Goal: Information Seeking & Learning: Learn about a topic

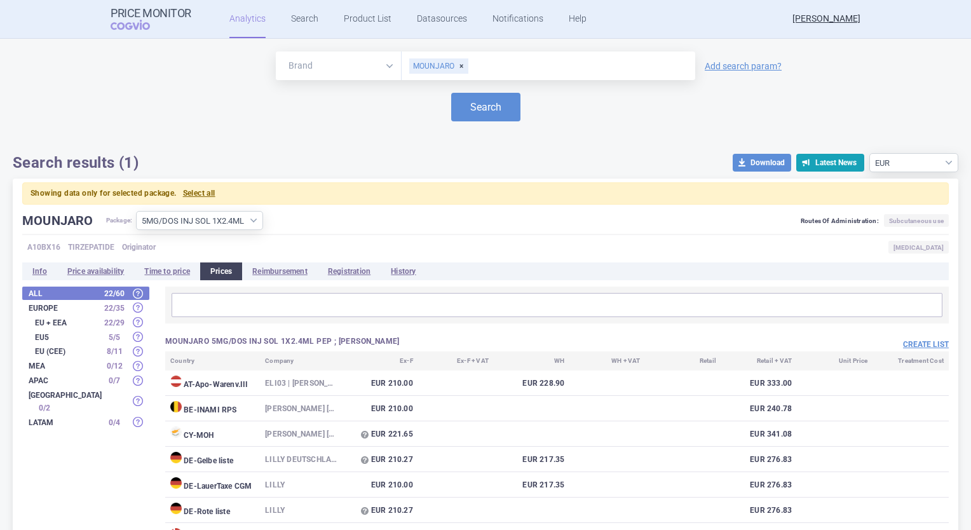
select select "EUR"
select select "d791c1f3-b514-4393-b51f-01e641b8ec7c"
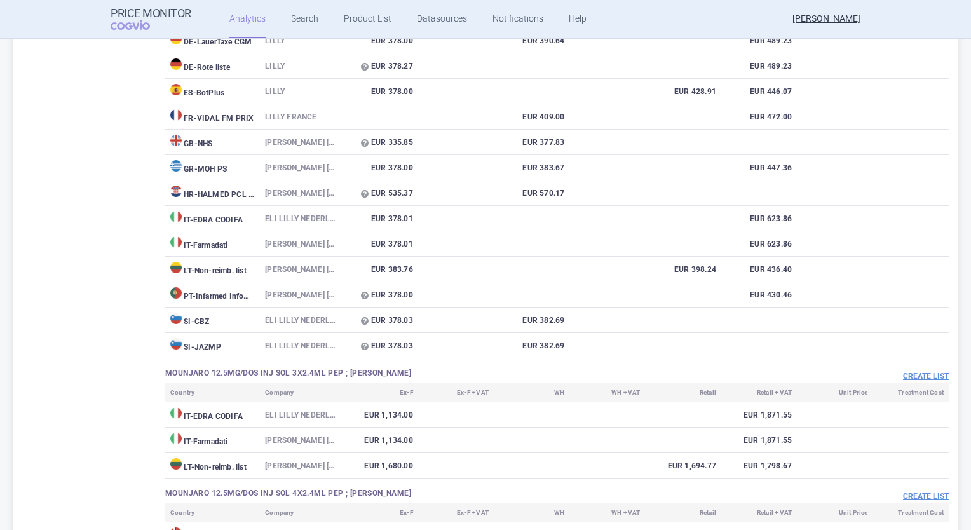
scroll to position [3770, 0]
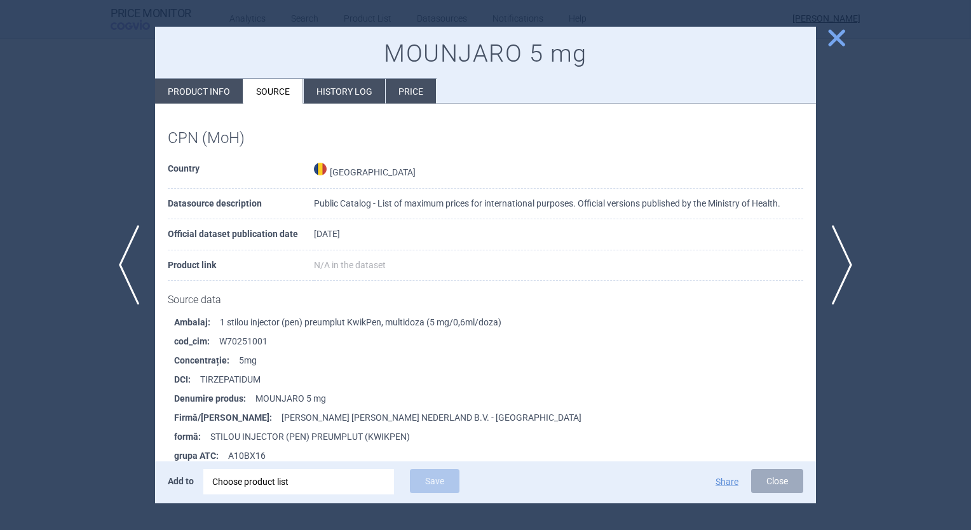
scroll to position [191, 0]
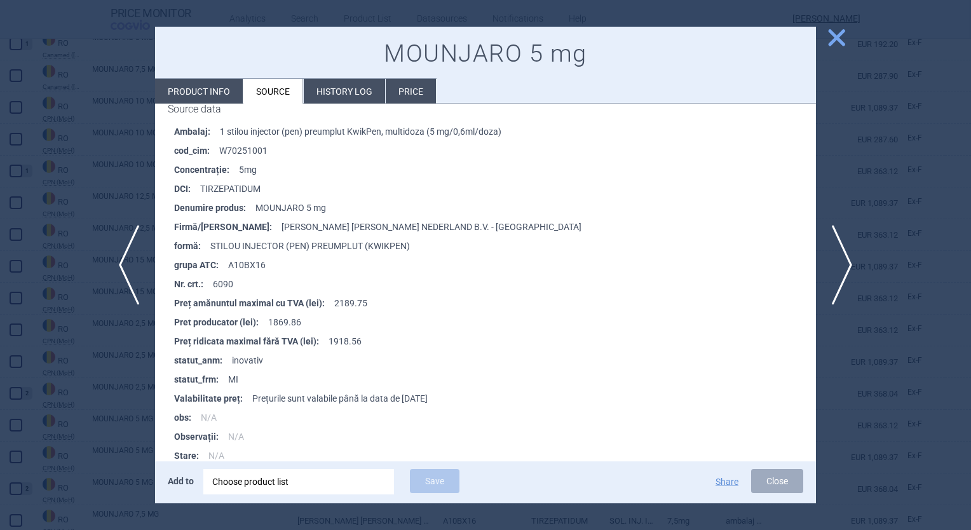
click at [831, 39] on span "close" at bounding box center [836, 38] width 22 height 22
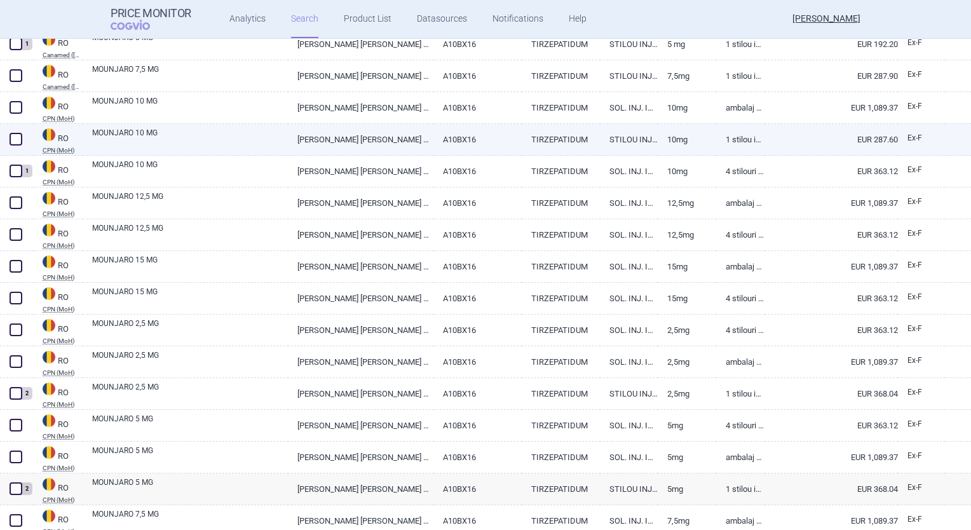
click at [368, 144] on link "[PERSON_NAME] [PERSON_NAME] NEDERLAND B.V. - [GEOGRAPHIC_DATA]" at bounding box center [360, 139] width 145 height 31
select select "EUR"
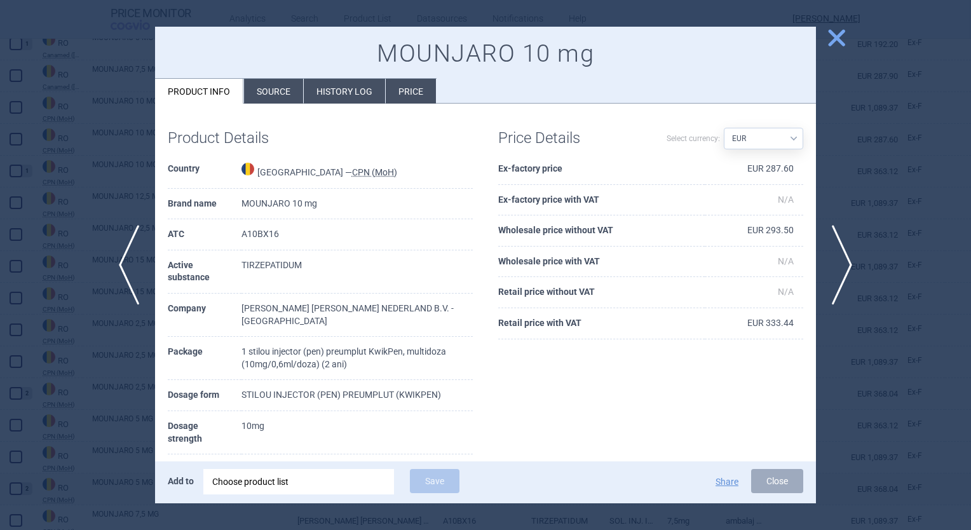
click at [332, 91] on li "History log" at bounding box center [344, 91] width 81 height 25
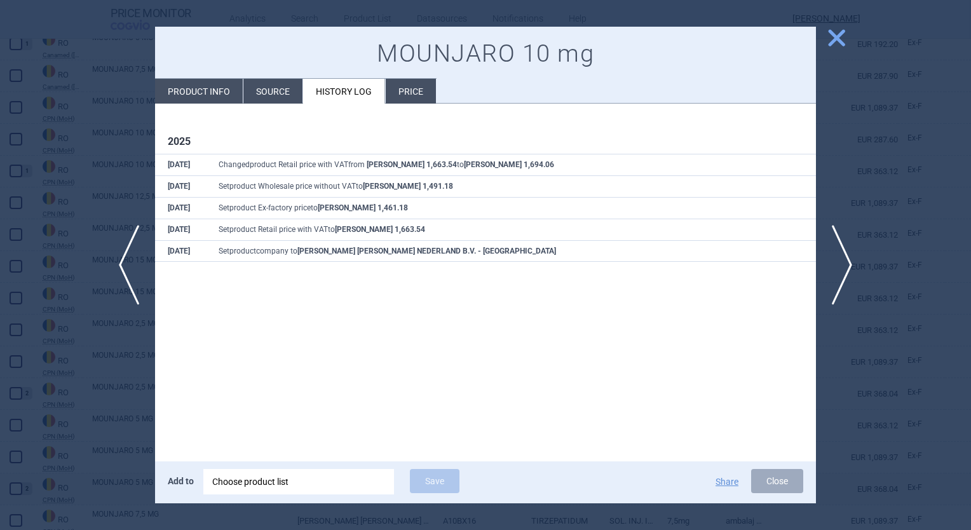
click at [290, 92] on li "Source" at bounding box center [272, 91] width 59 height 25
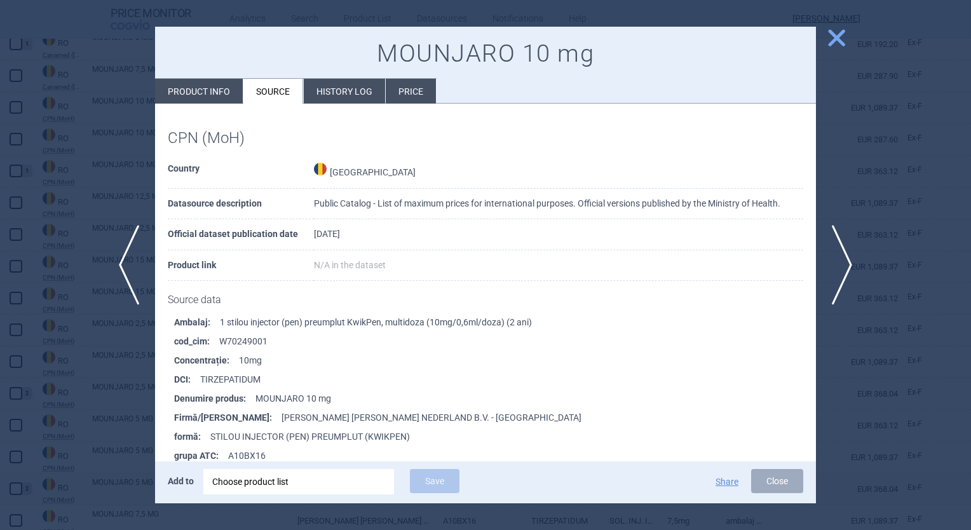
click at [338, 92] on li "History log" at bounding box center [344, 91] width 81 height 25
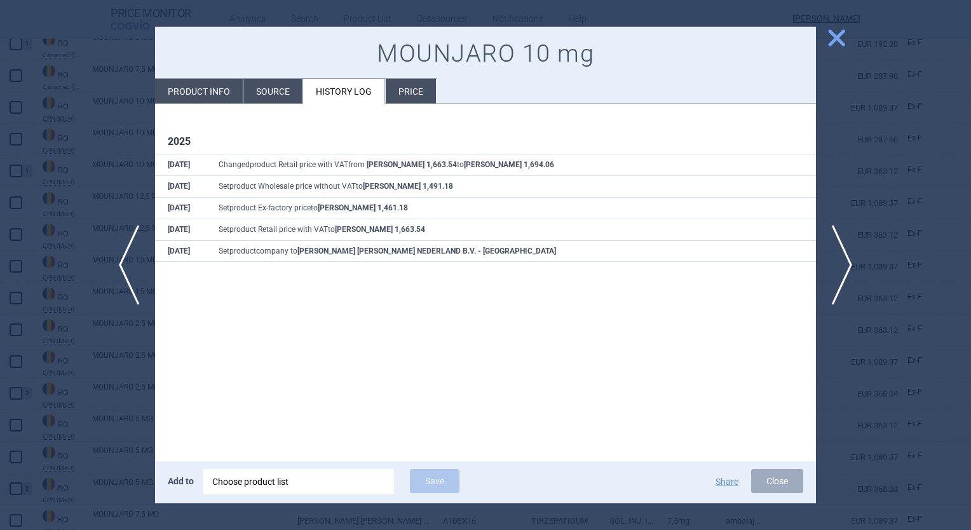
click at [289, 93] on li "Source" at bounding box center [272, 91] width 59 height 25
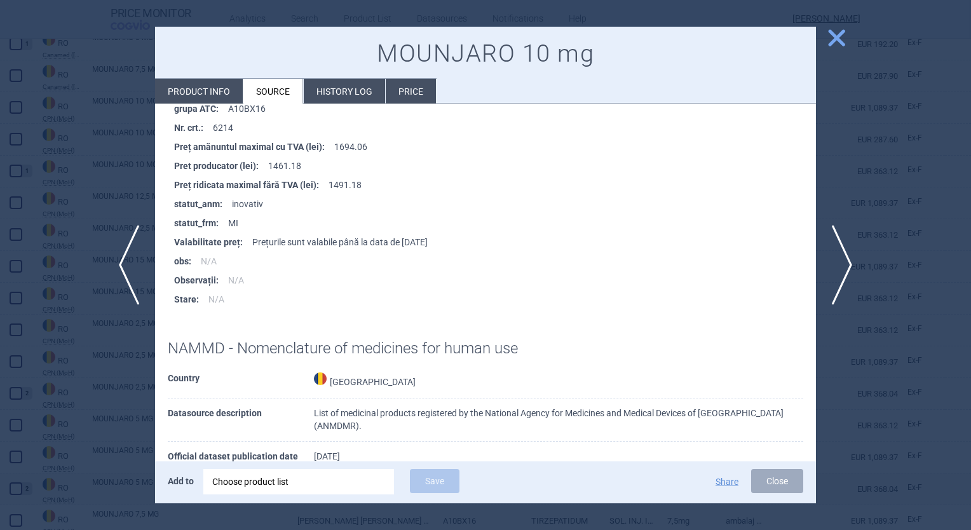
scroll to position [318, 0]
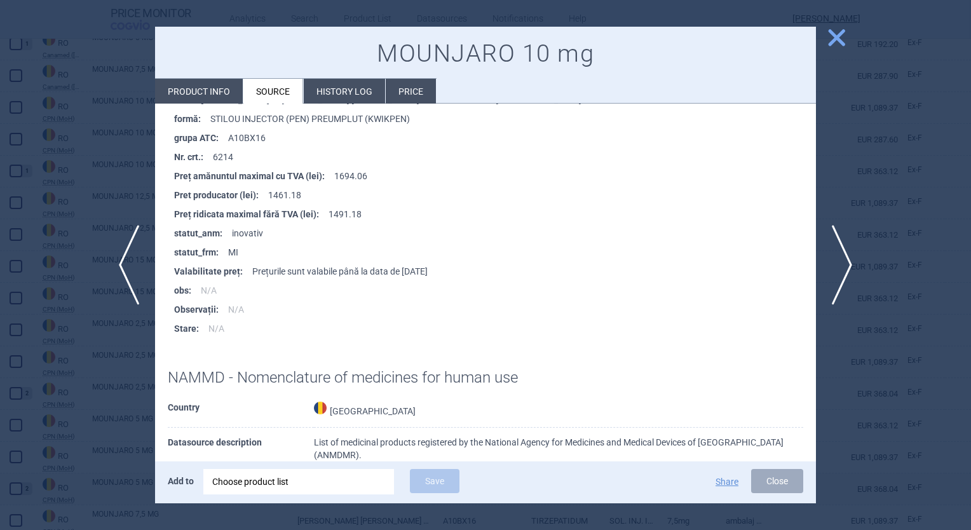
click at [833, 36] on span "close" at bounding box center [836, 38] width 22 height 22
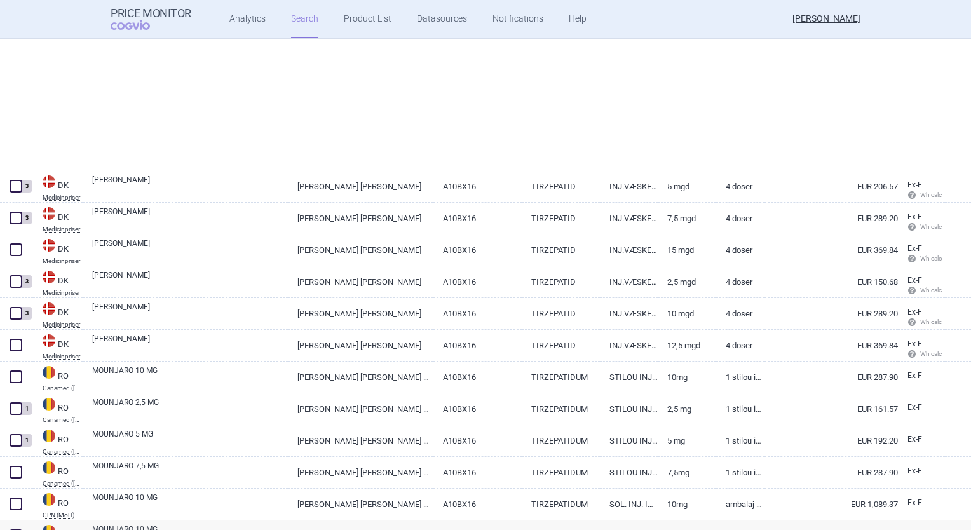
select select "country"
select select "mah"
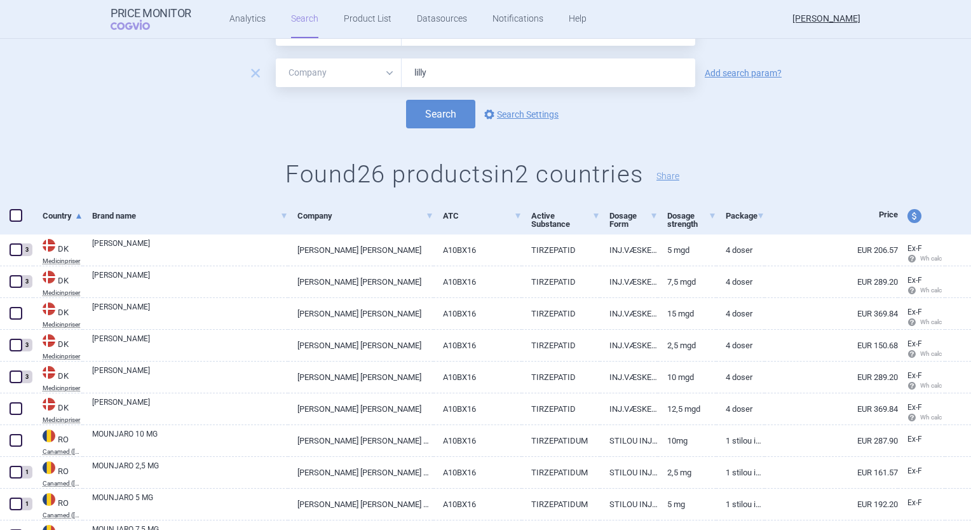
scroll to position [127, 0]
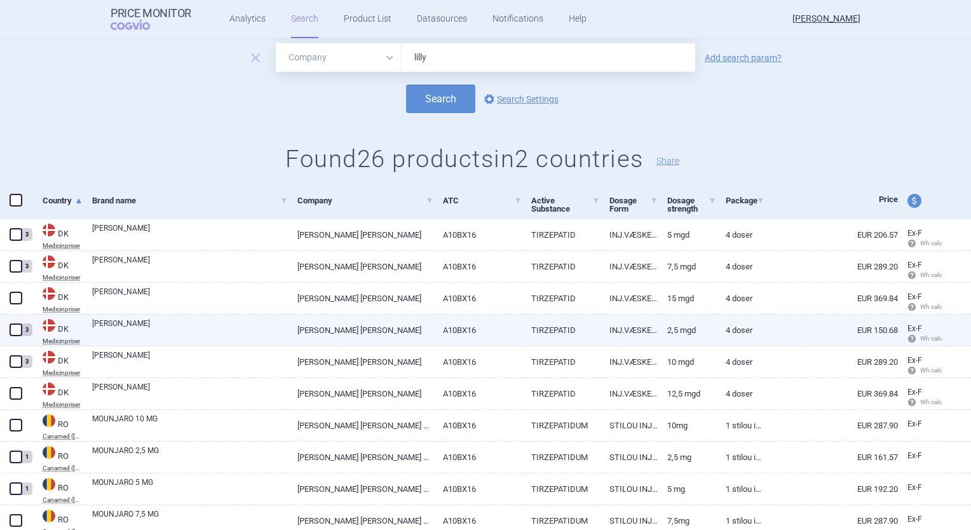
click at [683, 330] on link "2,5 mgd" at bounding box center [686, 329] width 58 height 31
select select "EUR"
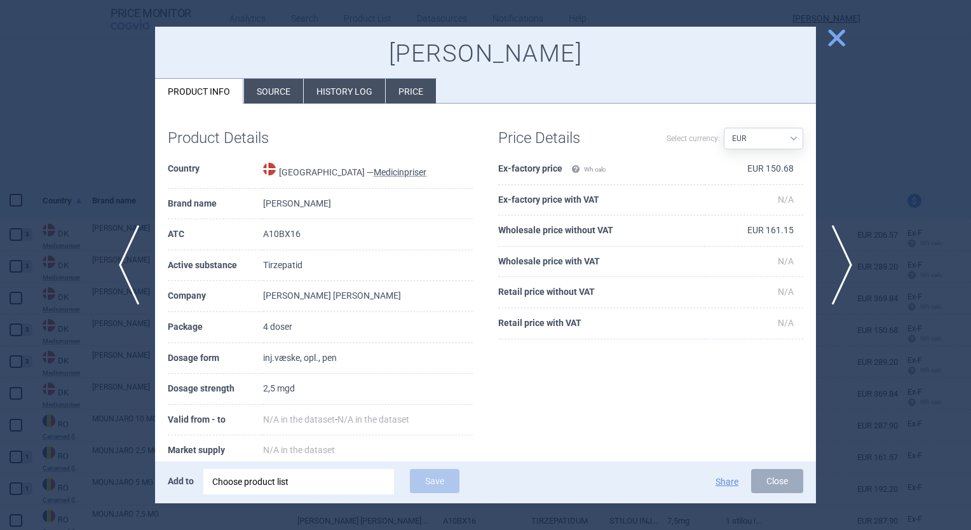
click at [278, 86] on li "Source" at bounding box center [273, 91] width 59 height 25
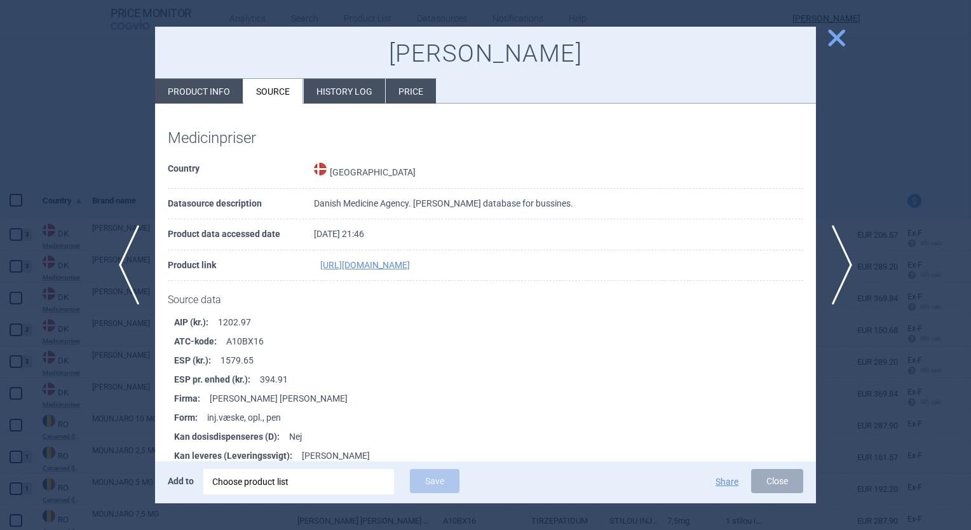
click at [346, 94] on li "History log" at bounding box center [344, 91] width 81 height 25
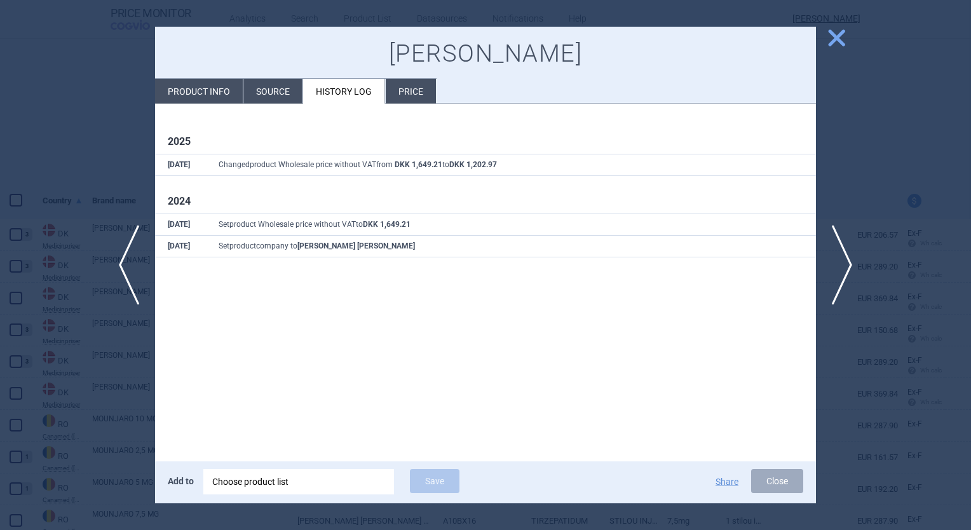
click at [90, 161] on div at bounding box center [485, 265] width 971 height 530
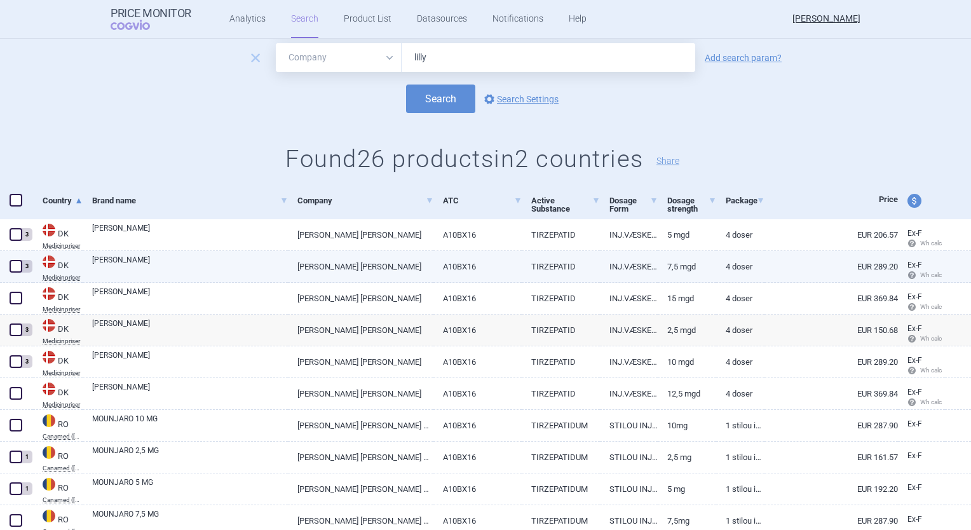
click at [356, 271] on link "[PERSON_NAME] [PERSON_NAME]" at bounding box center [360, 266] width 145 height 31
select select "EUR"
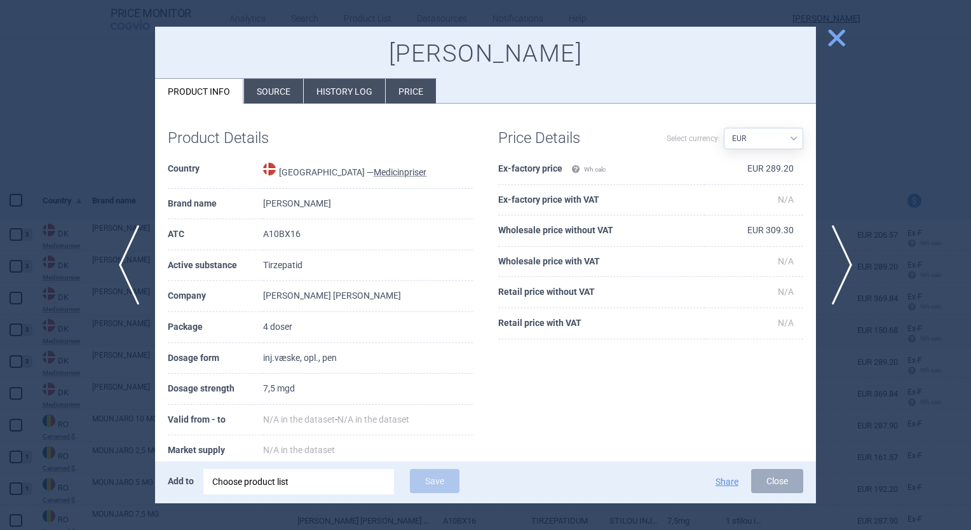
click at [277, 93] on li "Source" at bounding box center [273, 91] width 59 height 25
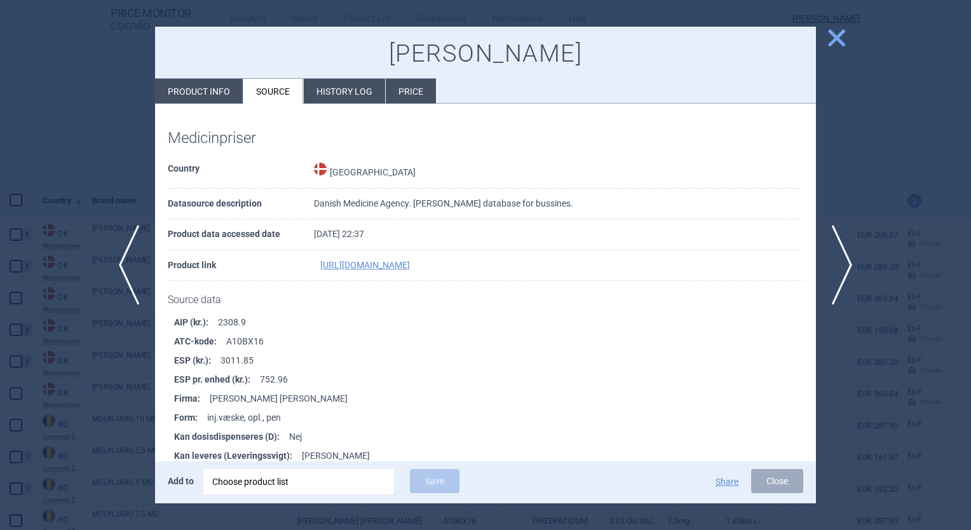
click at [326, 93] on li "History log" at bounding box center [344, 91] width 81 height 25
